Goal: Task Accomplishment & Management: Complete application form

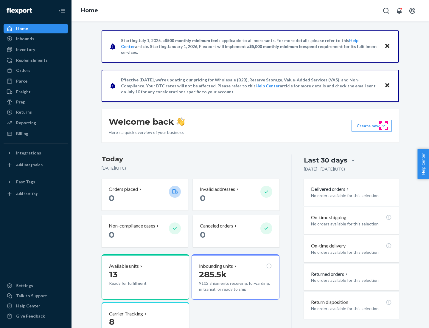
click at [384, 126] on button "Create new Create new inbound Create new order Create new product" at bounding box center [372, 126] width 40 height 12
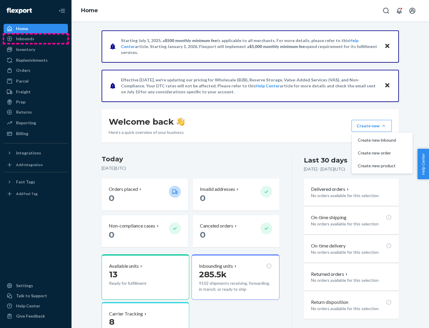
click at [36, 39] on div "Inbounds" at bounding box center [35, 39] width 63 height 8
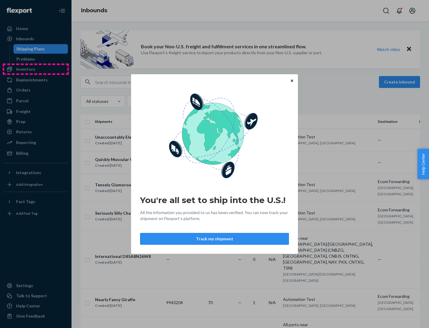
click at [36, 69] on div "You're all set to ship into the U.S.! All the information you provided to us ha…" at bounding box center [214, 164] width 429 height 328
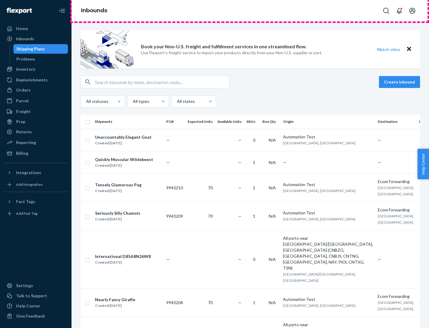
click at [250, 11] on div "Inbounds" at bounding box center [251, 10] width 358 height 21
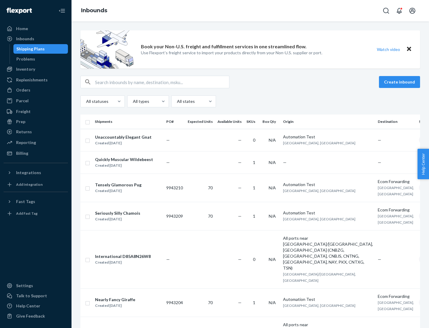
click at [250, 11] on div "Inbounds" at bounding box center [251, 10] width 358 height 21
click at [250, 101] on div "All statuses All types All states" at bounding box center [250, 101] width 340 height 12
click at [30, 49] on div "Shipping Plans" at bounding box center [30, 49] width 28 height 6
click at [400, 82] on button "Create inbound" at bounding box center [399, 82] width 41 height 12
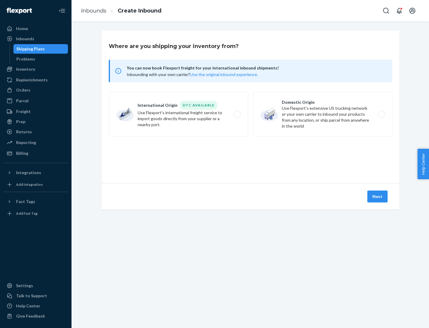
click at [178, 114] on label "International Origin DTC Available Use Flexport's international freight service…" at bounding box center [178, 114] width 139 height 45
click at [237, 114] on input "International Origin DTC Available Use Flexport's international freight service…" at bounding box center [239, 114] width 4 height 4
radio input "true"
click at [251, 156] on icon at bounding box center [250, 156] width 17 height 17
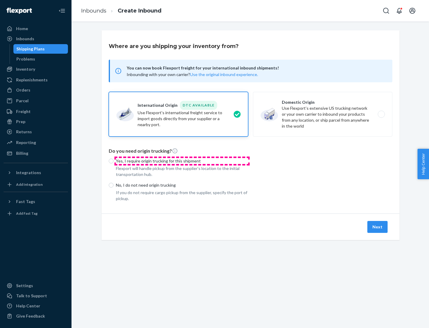
click at [182, 161] on p "Yes, I require origin trucking for this shipment" at bounding box center [182, 161] width 132 height 6
click at [114, 161] on input "Yes, I require origin trucking for this shipment" at bounding box center [111, 161] width 5 height 5
radio input "true"
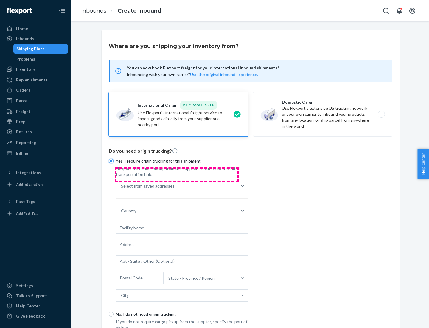
scroll to position [11, 0]
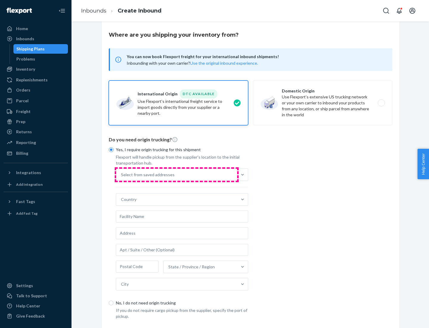
click at [177, 174] on div "Select from saved addresses" at bounding box center [176, 175] width 121 height 12
click at [122, 174] on input "Select from saved addresses" at bounding box center [121, 175] width 1 height 6
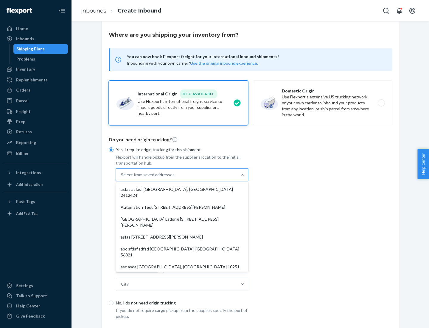
scroll to position [26, 0]
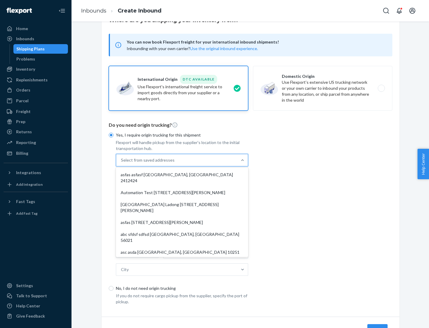
click at [182, 174] on div "asfas asfasf [GEOGRAPHIC_DATA], [GEOGRAPHIC_DATA] 2412424" at bounding box center [182, 178] width 130 height 18
click at [122, 163] on input "option asfas asfasf [GEOGRAPHIC_DATA], [GEOGRAPHIC_DATA] 2412424 focused, 1 of …" at bounding box center [121, 160] width 1 height 6
type input "asfas"
type input "asfasf"
type input "2412424"
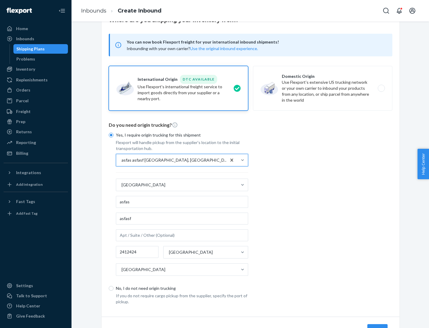
scroll to position [55, 0]
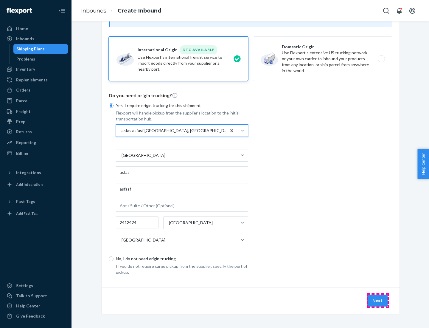
click at [378, 300] on button "Next" at bounding box center [377, 300] width 20 height 12
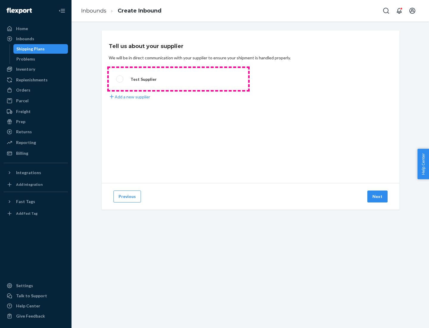
click at [178, 79] on label "Test Supplier" at bounding box center [178, 79] width 139 height 22
click at [120, 79] on input "Test Supplier" at bounding box center [118, 79] width 4 height 4
radio input "true"
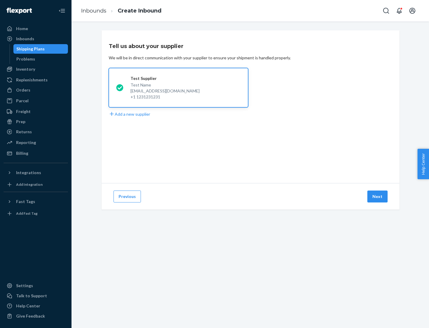
click at [378, 196] on button "Next" at bounding box center [377, 196] width 20 height 12
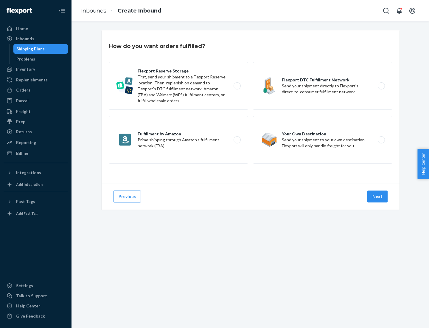
click at [178, 140] on label "Fulfillment by Amazon Prime shipping through Amazon’s fulfillment network (FBA)." at bounding box center [178, 140] width 139 height 48
click at [237, 140] on input "Fulfillment by Amazon Prime shipping through Amazon’s fulfillment network (FBA)." at bounding box center [239, 140] width 4 height 4
radio input "true"
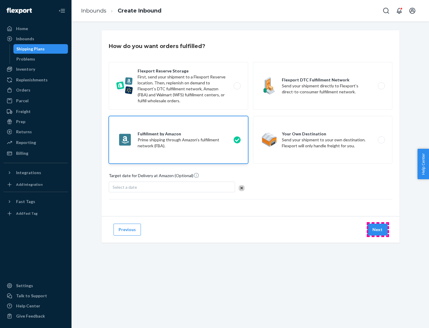
click at [378, 229] on button "Next" at bounding box center [377, 229] width 20 height 12
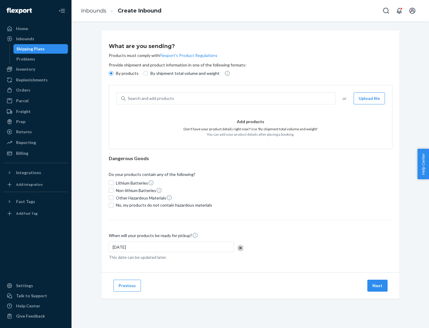
click at [183, 73] on p "By shipment total volume and weight" at bounding box center [184, 73] width 69 height 6
click at [148, 73] on input "By shipment total volume and weight" at bounding box center [145, 73] width 5 height 5
radio input "true"
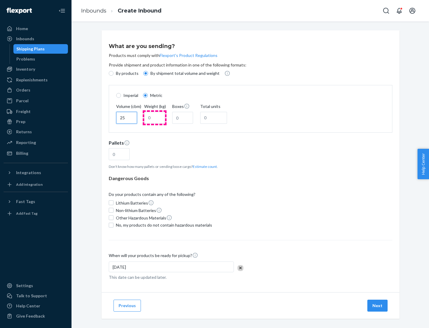
type input "25"
type input "100"
type input "50"
type input "500"
click at [204, 166] on button "Estimate count" at bounding box center [205, 166] width 24 height 5
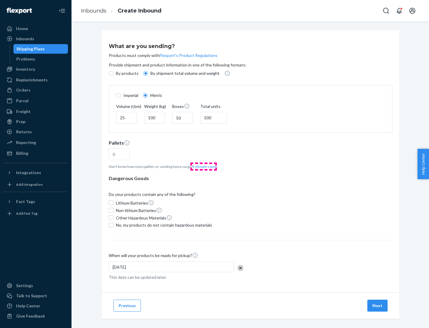
type input "16"
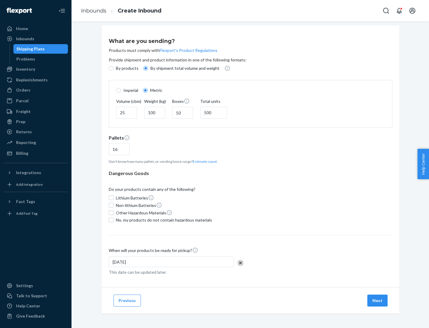
click at [163, 220] on span "No, my products do not contain hazardous materials" at bounding box center [164, 220] width 96 height 6
click at [114, 220] on input "No, my products do not contain hazardous materials" at bounding box center [111, 220] width 5 height 5
checkbox input "true"
click at [378, 300] on button "Next" at bounding box center [377, 300] width 20 height 12
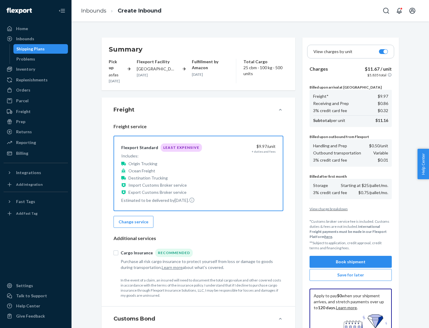
scroll to position [87, 0]
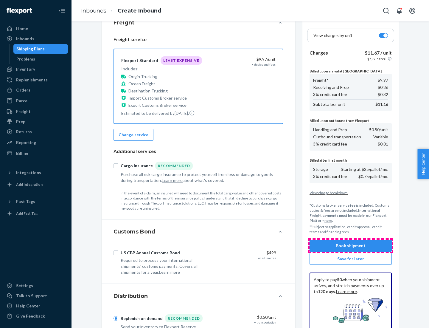
click at [351, 246] on button "Book shipment" at bounding box center [351, 246] width 82 height 12
